Goal: Find contact information

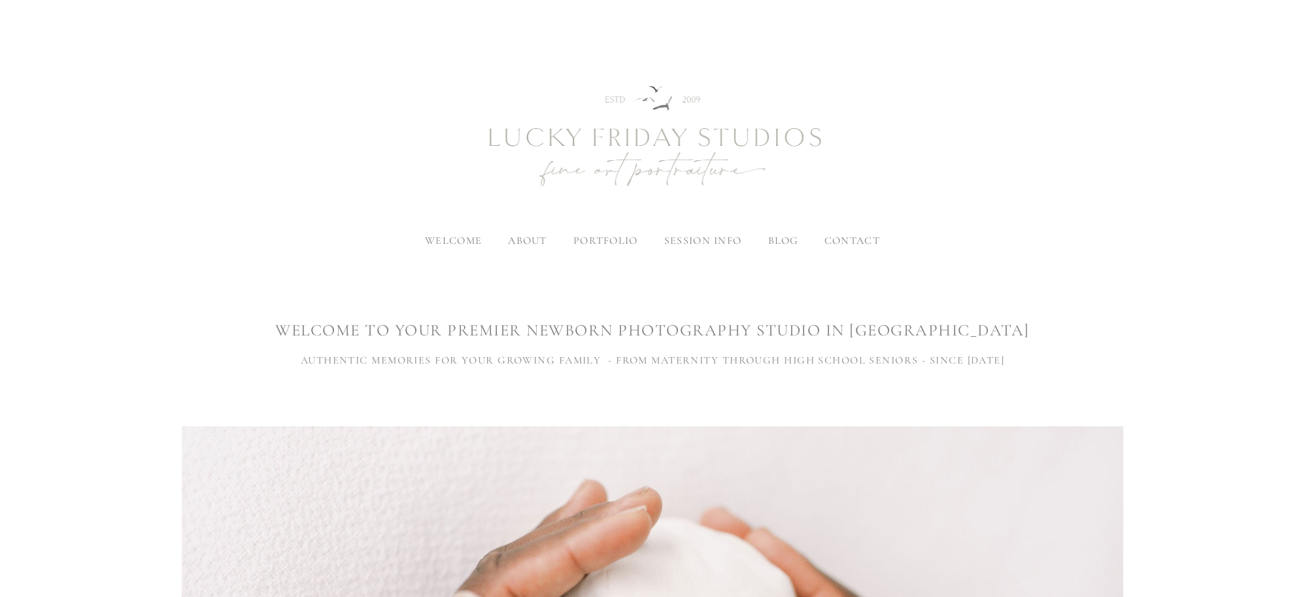
click at [844, 242] on span "contact" at bounding box center [853, 240] width 56 height 13
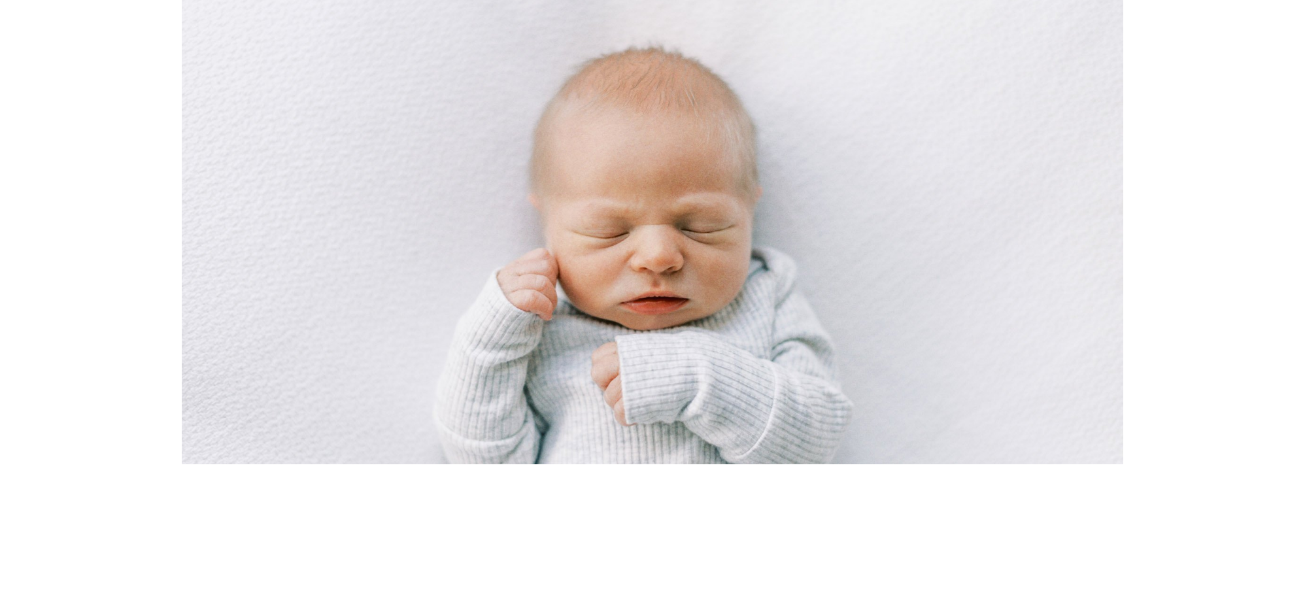
scroll to position [423, 0]
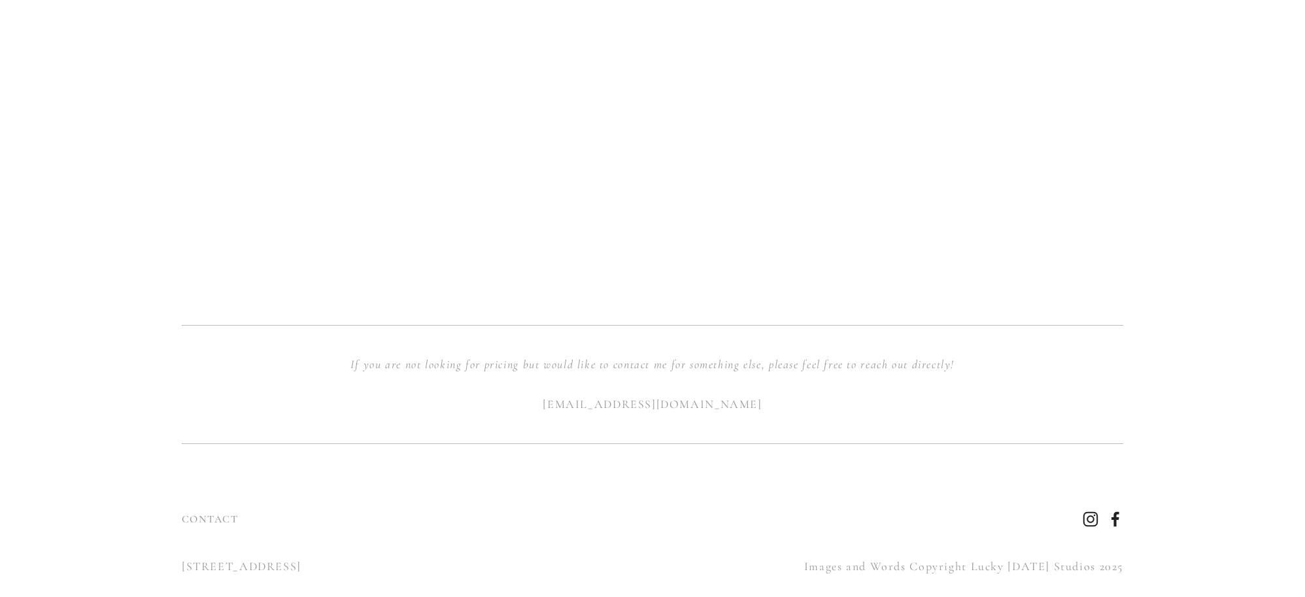
scroll to position [1317, 0]
